Goal: Transaction & Acquisition: Purchase product/service

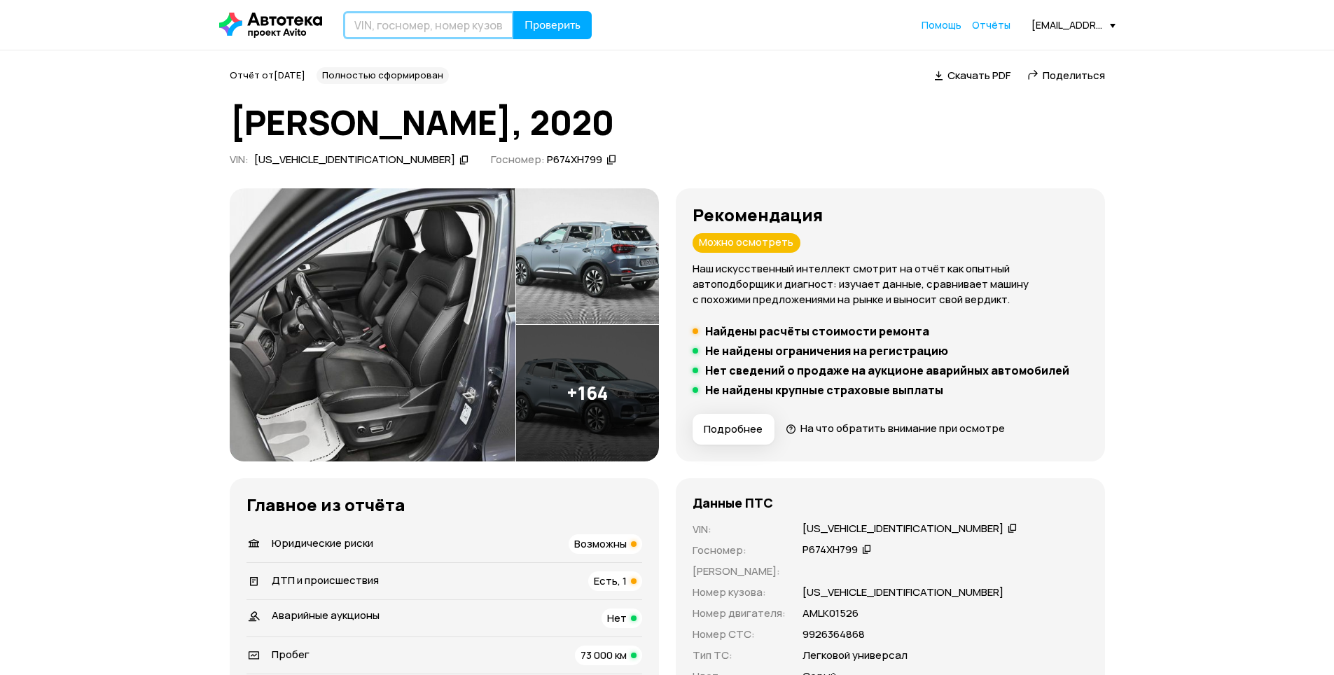
click at [467, 33] on input "text" at bounding box center [428, 25] width 171 height 28
type input "У225МА761"
click at [513, 11] on button "Проверить" at bounding box center [552, 25] width 78 height 28
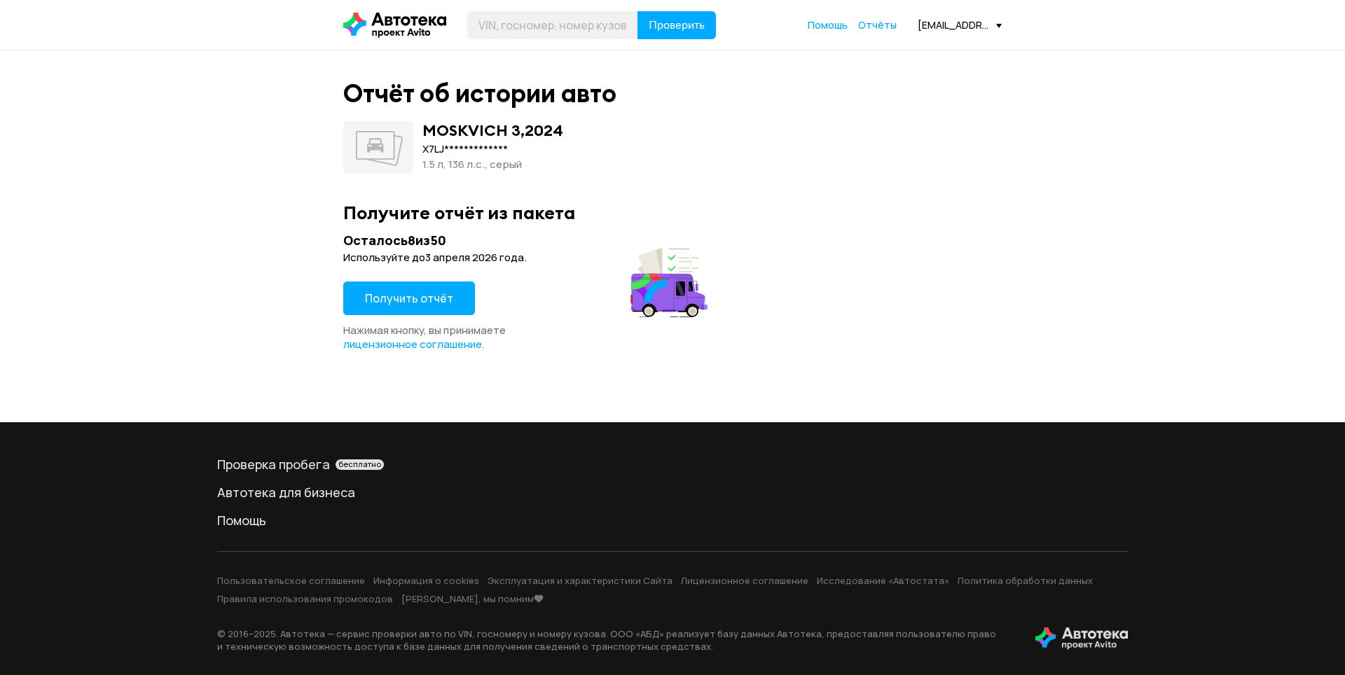
click at [438, 306] on span "Получить отчёт" at bounding box center [409, 298] width 88 height 15
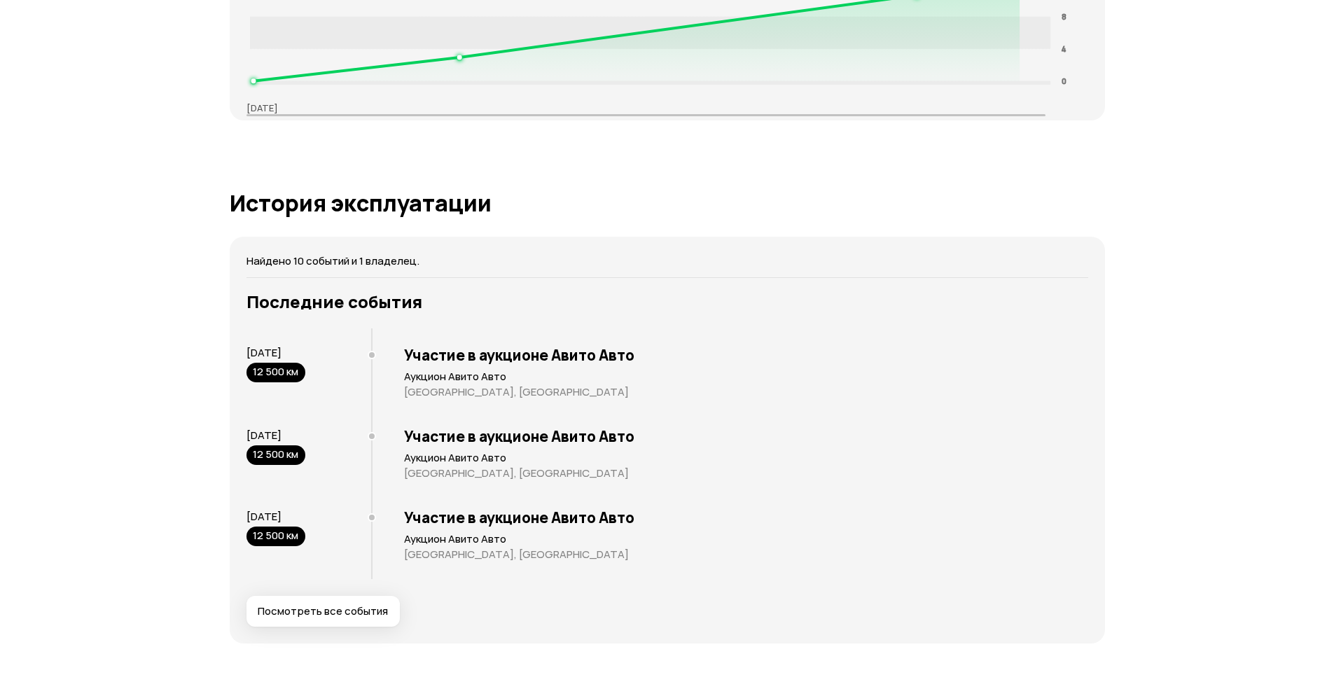
scroll to position [2382, 0]
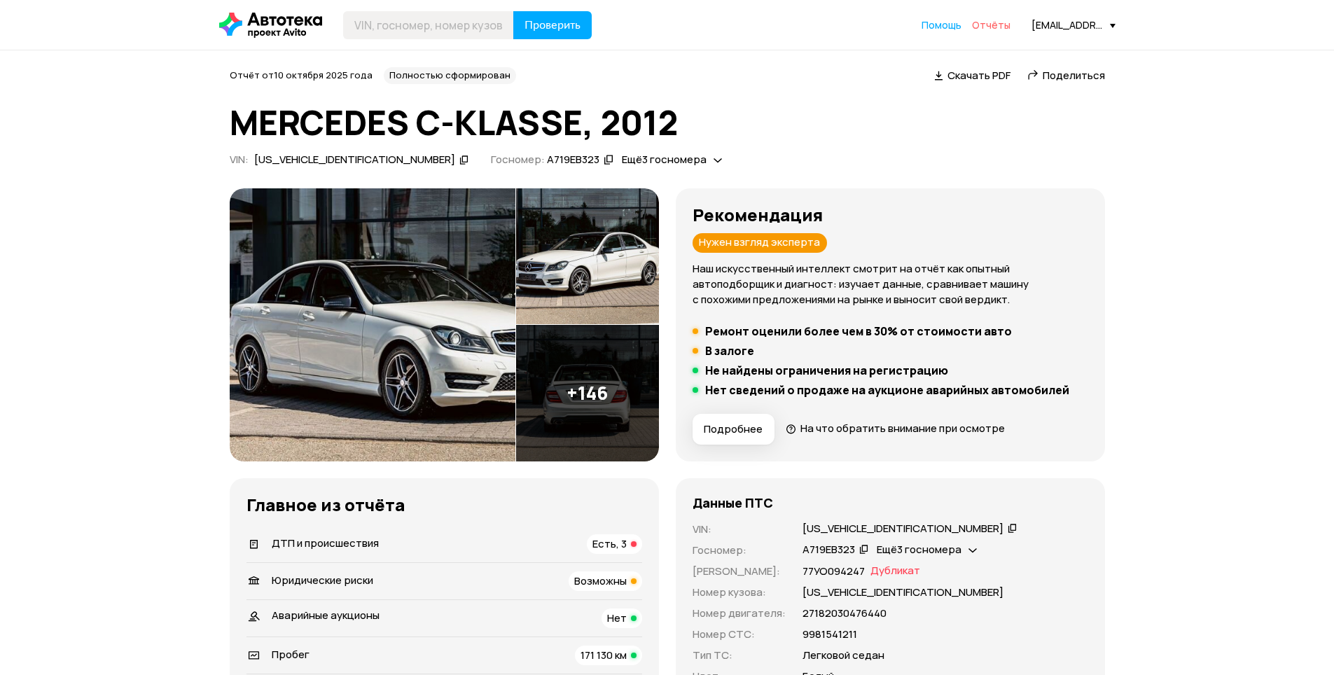
click at [990, 22] on span "Отчёты" at bounding box center [991, 24] width 39 height 13
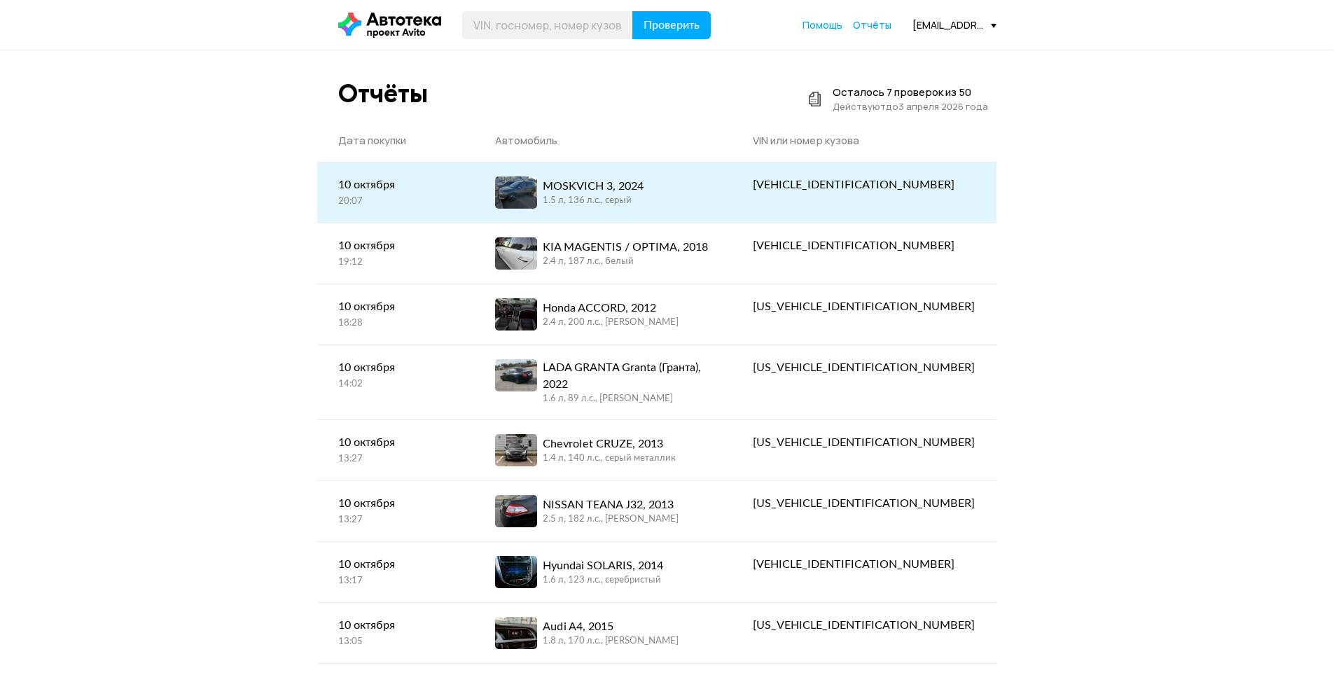
click at [712, 181] on div "MOSKVICH 3, 2024 1.5 л, 136 л.c., серый" at bounding box center [603, 193] width 216 height 32
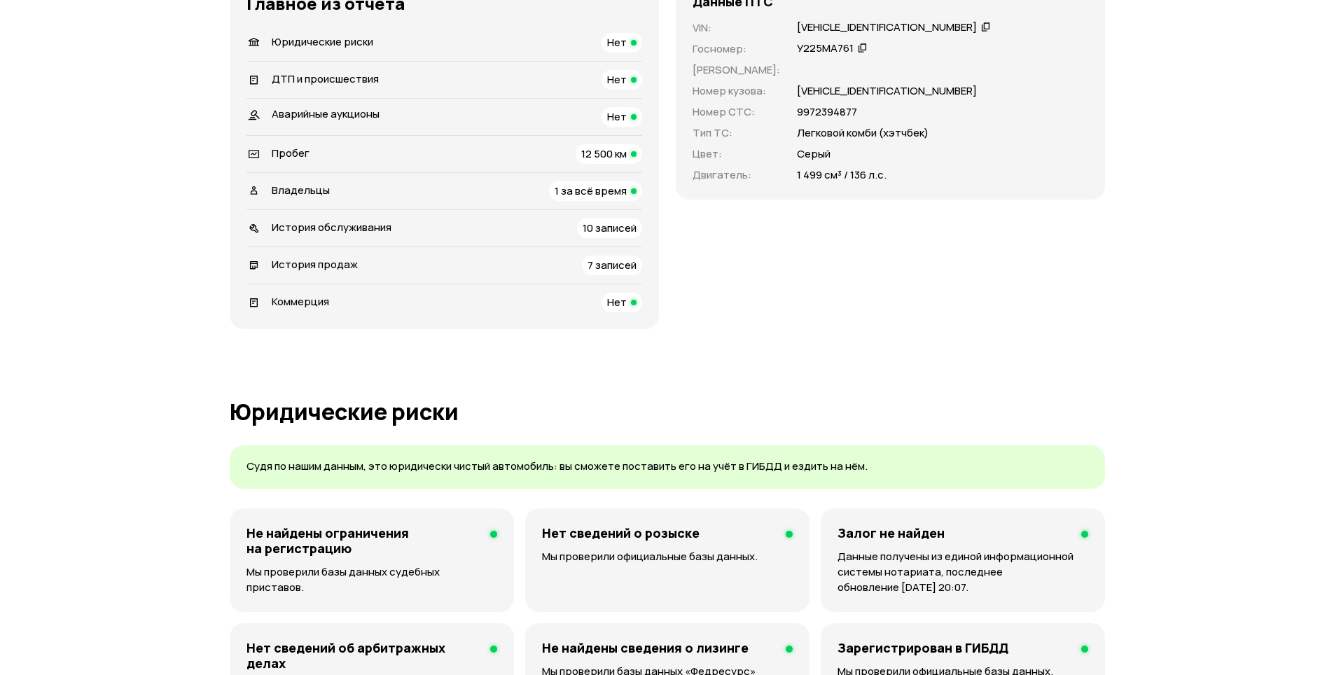
scroll to position [210, 0]
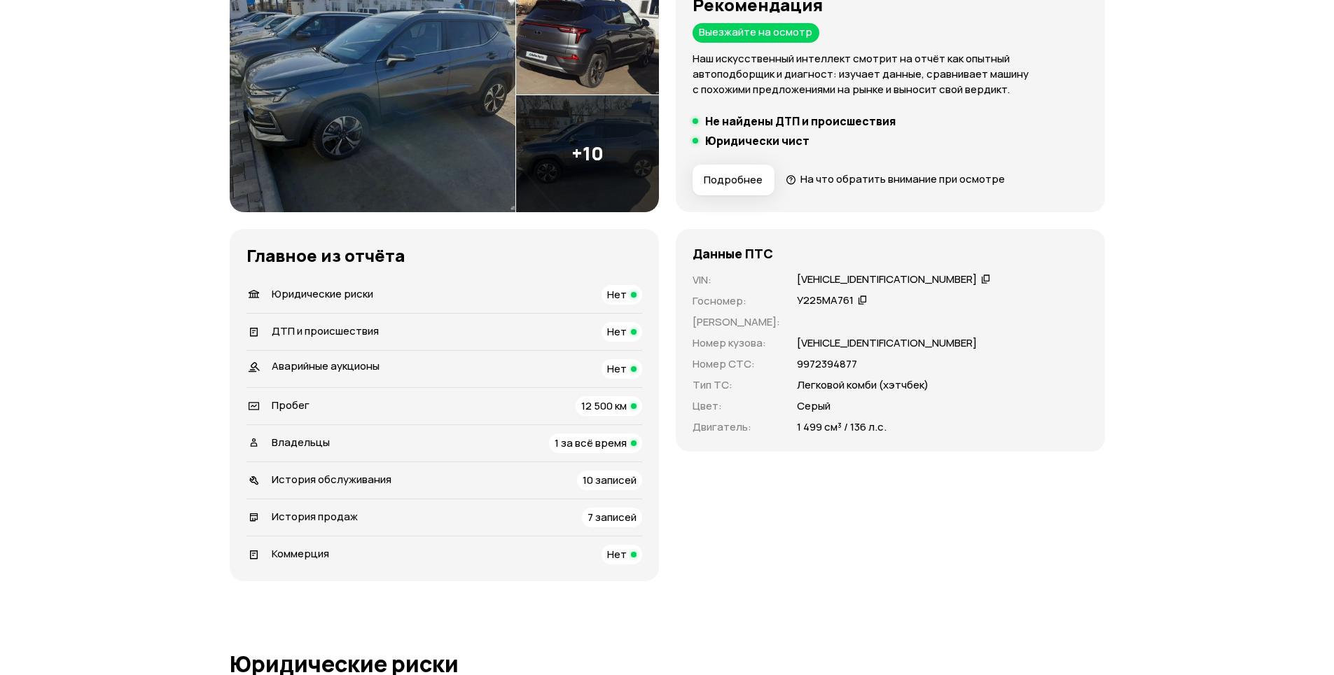
click at [404, 104] on img at bounding box center [373, 95] width 286 height 234
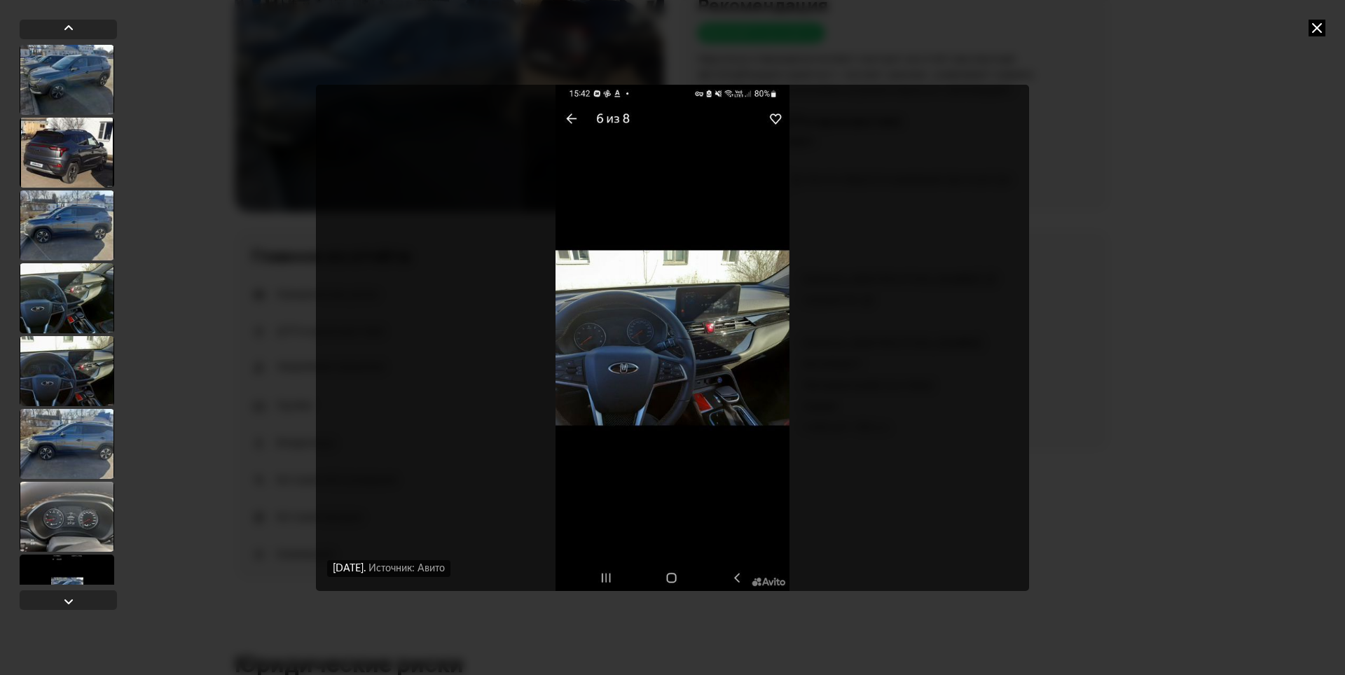
click at [1311, 27] on icon at bounding box center [1316, 28] width 17 height 17
